Goal: Information Seeking & Learning: Learn about a topic

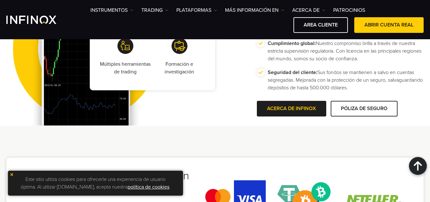
scroll to position [1249, 0]
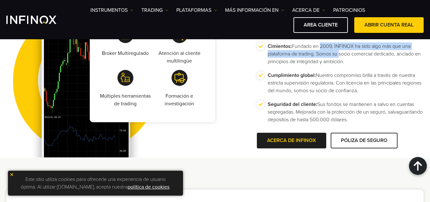
drag, startPoint x: 319, startPoint y: 57, endPoint x: 338, endPoint y: 59, distance: 18.6
click at [338, 59] on p "Cimientos: Fundado en 2009, INFINOX ha sido algo más que una plataforma de trad…" at bounding box center [346, 53] width 156 height 23
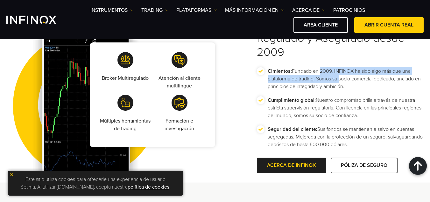
scroll to position [1194, 0]
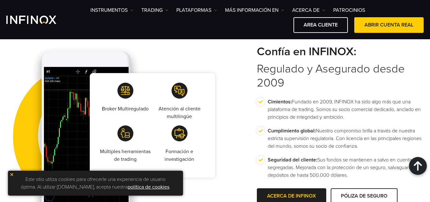
click at [96, 5] on div "Instrumentos Instrumentos Información sobre productos TRADING DEMO" at bounding box center [215, 19] width 430 height 39
click at [112, 14] on link "Instrumentos" at bounding box center [111, 10] width 43 height 8
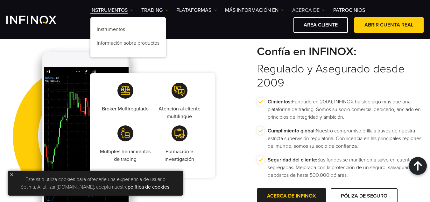
click at [296, 7] on link "ACERCA DE" at bounding box center [308, 10] width 33 height 8
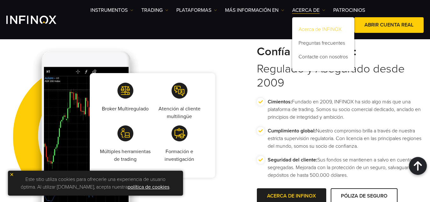
click at [305, 31] on link "Acerca de INFINOX" at bounding box center [323, 31] width 62 height 14
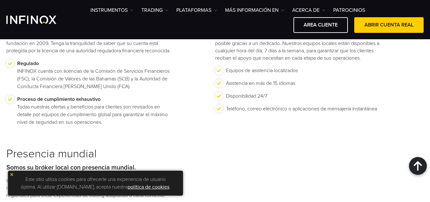
scroll to position [810, 0]
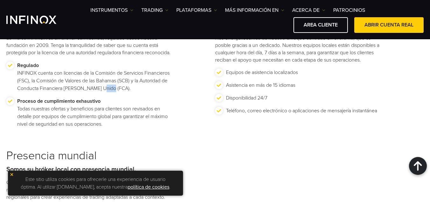
drag, startPoint x: 100, startPoint y: 96, endPoint x: 109, endPoint y: 96, distance: 9.6
click at [109, 92] on p "Regulado INFINOX cuenta con licencias de la Comisión de Servicios Financieros (…" at bounding box center [95, 76] width 156 height 31
click at [114, 92] on p "Regulado INFINOX cuenta con licencias de la Comisión de Servicios Financieros (…" at bounding box center [95, 76] width 156 height 31
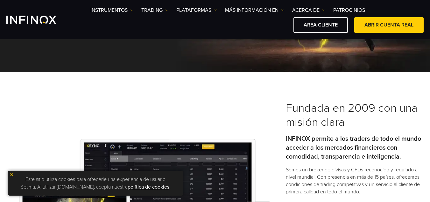
scroll to position [78, 0]
